Goal: Task Accomplishment & Management: Use online tool/utility

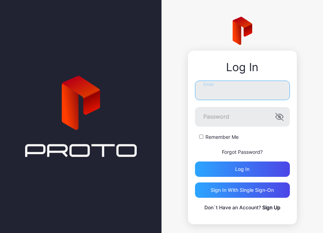
type input "**********"
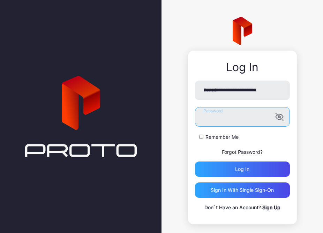
click at [236, 169] on button "Log in" at bounding box center [242, 169] width 95 height 15
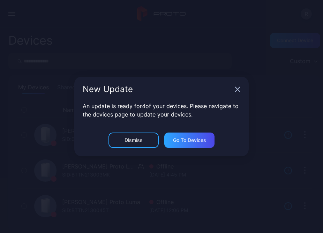
click at [130, 140] on div "Dismiss" at bounding box center [134, 141] width 18 height 6
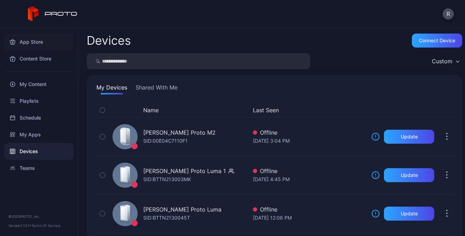
click at [25, 41] on div "App Store" at bounding box center [38, 42] width 69 height 17
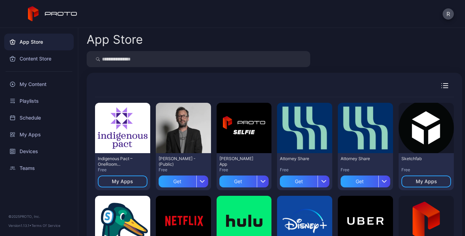
click at [116, 61] on input "search" at bounding box center [198, 59] width 223 height 16
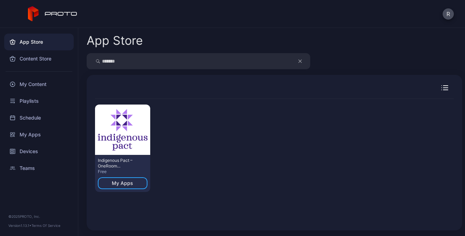
type input "*******"
click at [121, 183] on div "My Apps" at bounding box center [122, 183] width 21 height 6
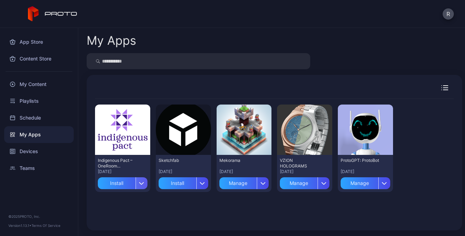
click at [140, 183] on icon "button" at bounding box center [141, 183] width 5 height 3
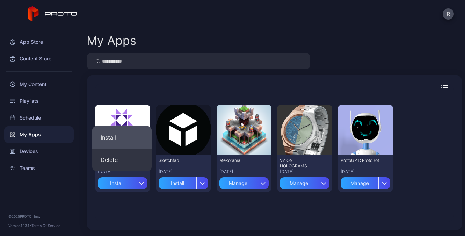
click at [123, 136] on button "Install" at bounding box center [121, 137] width 59 height 22
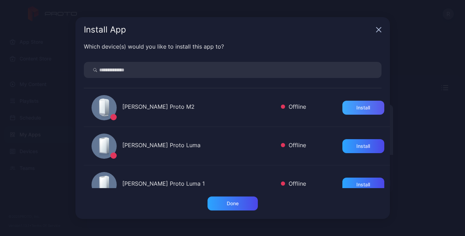
click at [323, 105] on div "Install" at bounding box center [363, 108] width 14 height 6
click at [323, 143] on div "Install" at bounding box center [363, 146] width 14 height 6
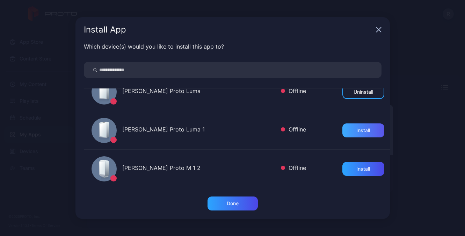
scroll to position [54, 0]
click at [323, 128] on div "Install" at bounding box center [363, 130] width 14 height 6
click at [323, 170] on div "Install" at bounding box center [363, 169] width 14 height 6
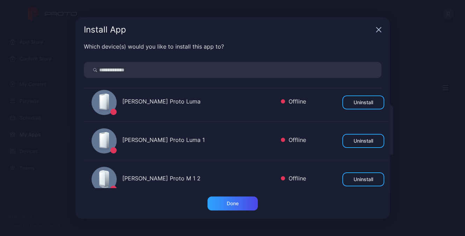
scroll to position [50, 0]
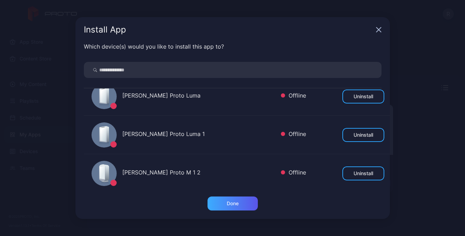
click at [231, 205] on div "Done" at bounding box center [233, 203] width 12 height 6
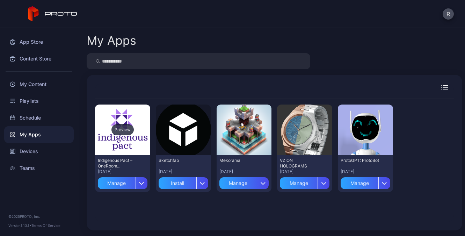
click at [120, 148] on div "Preview" at bounding box center [122, 129] width 55 height 50
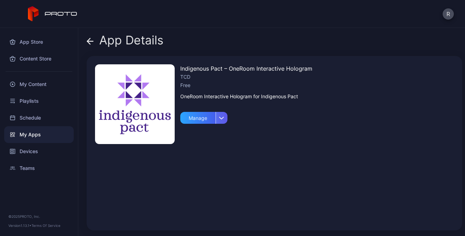
click at [219, 119] on icon "button" at bounding box center [221, 117] width 5 height 3
click at [241, 136] on div "Indigenous Pact – OneRoom Interactive Hologram TCD Free OneRoom Interactive Hol…" at bounding box center [246, 142] width 132 height 157
click at [223, 118] on icon "button" at bounding box center [221, 117] width 5 height 3
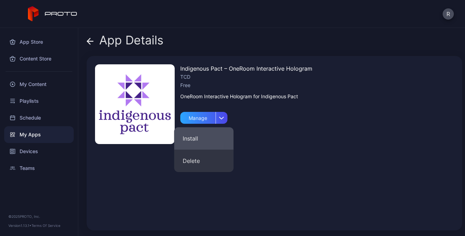
click at [212, 136] on button "Install" at bounding box center [203, 138] width 59 height 22
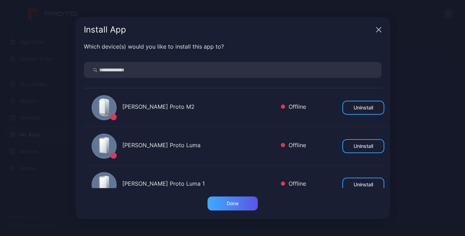
click at [226, 206] on div "Done" at bounding box center [232, 203] width 50 height 14
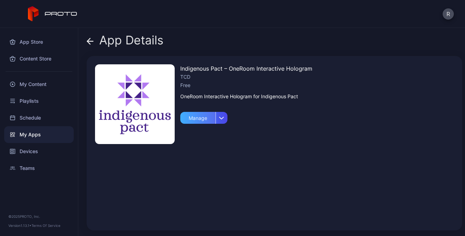
click at [200, 118] on div "Manage" at bounding box center [197, 118] width 35 height 12
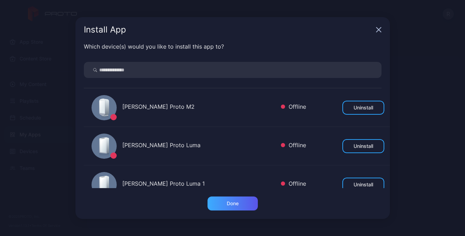
click at [235, 202] on div "Done" at bounding box center [233, 203] width 12 height 6
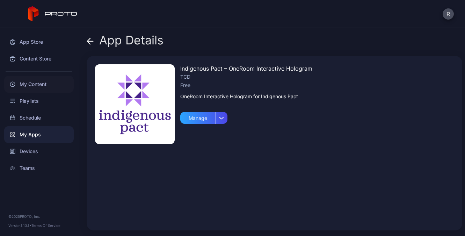
click at [19, 84] on div "My Content" at bounding box center [38, 84] width 69 height 17
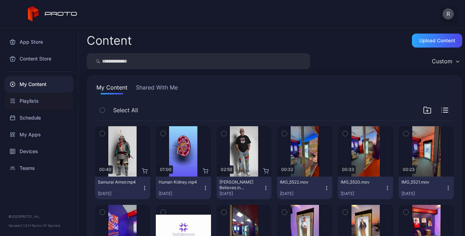
click at [33, 100] on div "Playlists" at bounding box center [38, 101] width 69 height 17
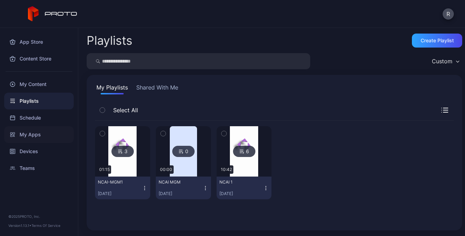
click at [24, 136] on div "My Apps" at bounding box center [38, 134] width 69 height 17
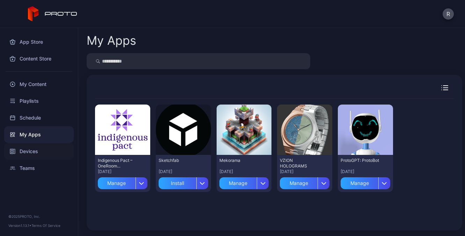
click at [23, 152] on div "Devices" at bounding box center [38, 151] width 69 height 17
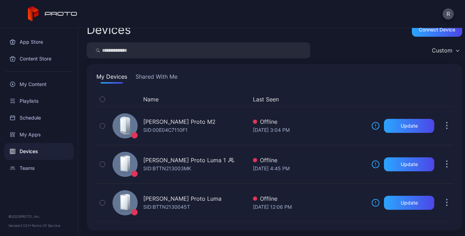
scroll to position [11, 0]
